Goal: Transaction & Acquisition: Purchase product/service

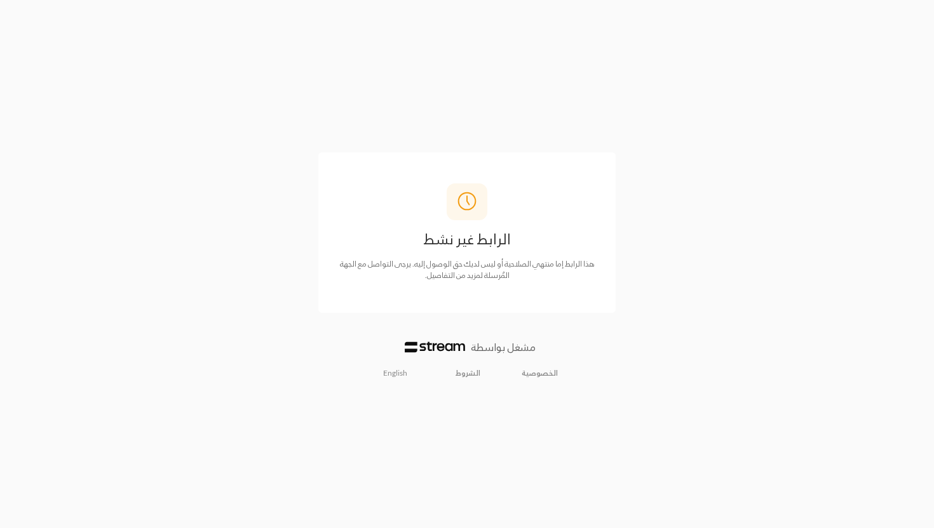
click at [440, 349] on img at bounding box center [435, 347] width 60 height 11
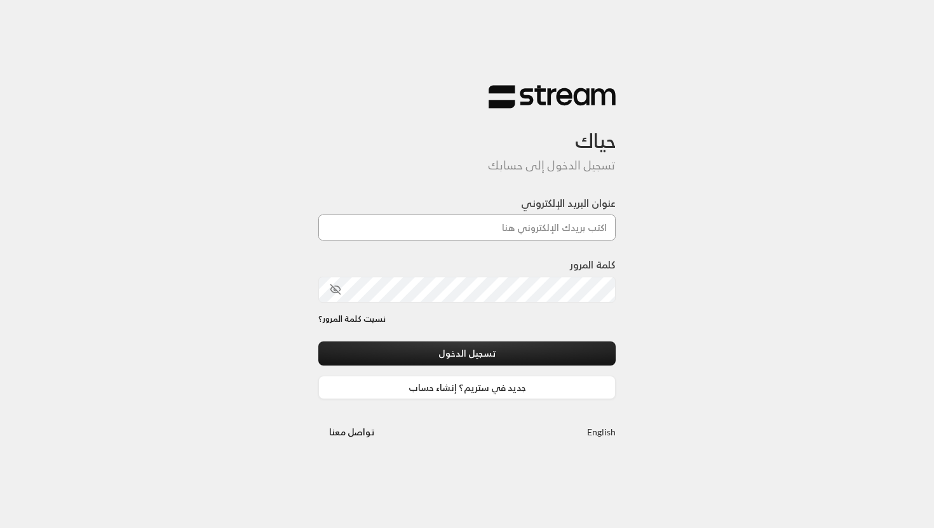
type input "vegapowerbrand@gmail.com"
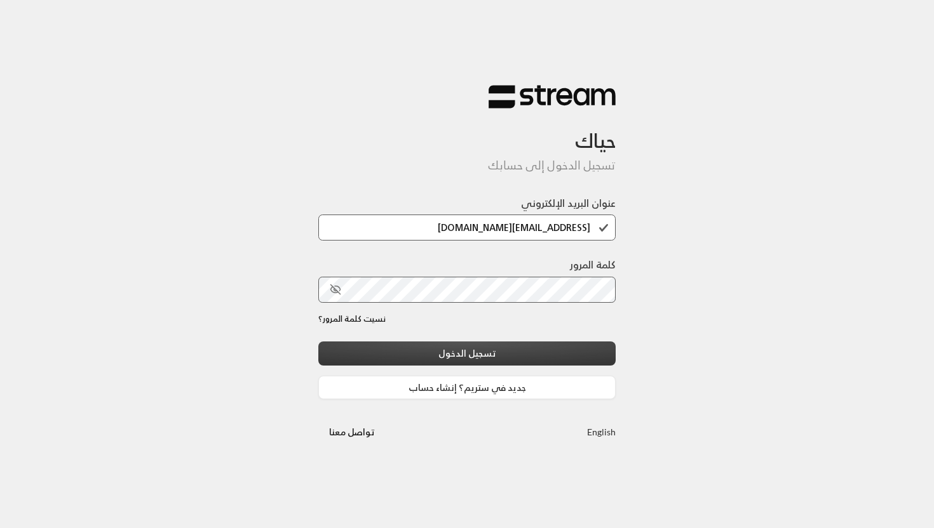
click at [460, 359] on button "تسجيل الدخول" at bounding box center [466, 354] width 297 height 24
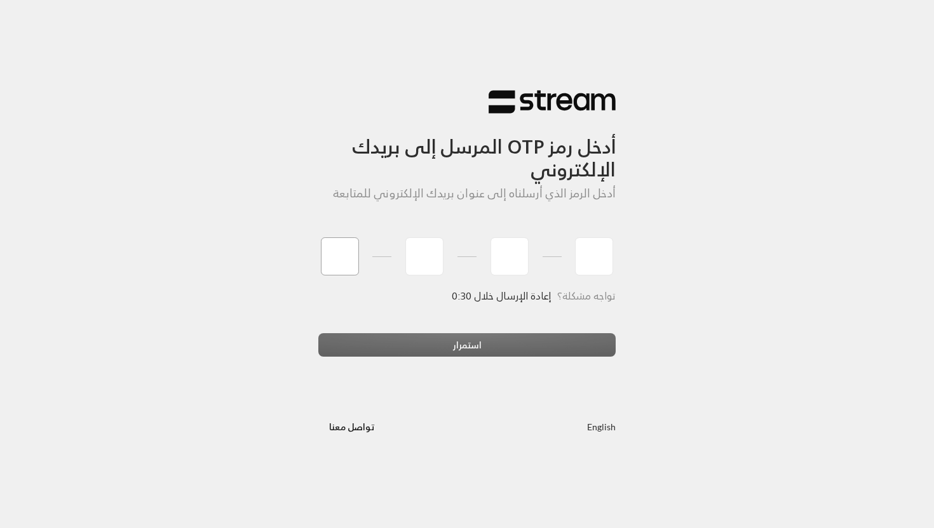
type input "1"
type input "5"
type input "3"
